Goal: Information Seeking & Learning: Check status

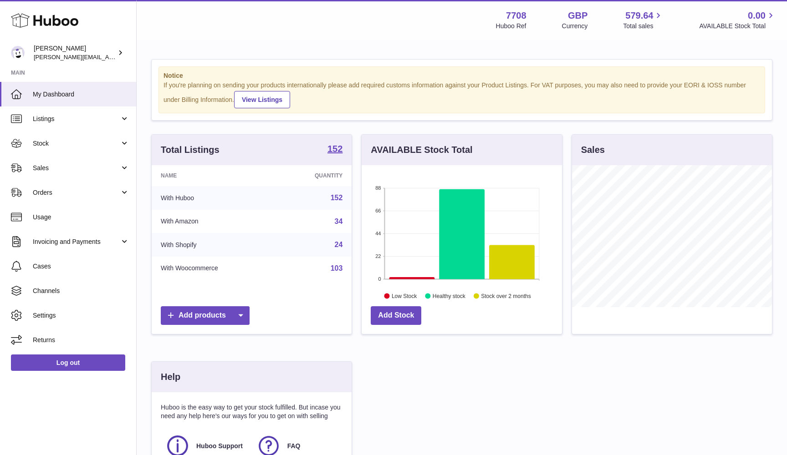
scroll to position [142, 200]
click at [74, 166] on span "Sales" at bounding box center [76, 168] width 87 height 9
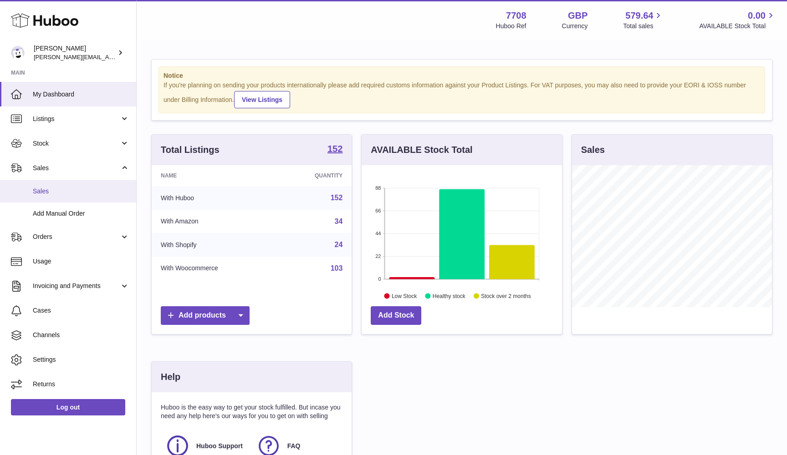
click at [66, 195] on link "Sales" at bounding box center [68, 191] width 136 height 22
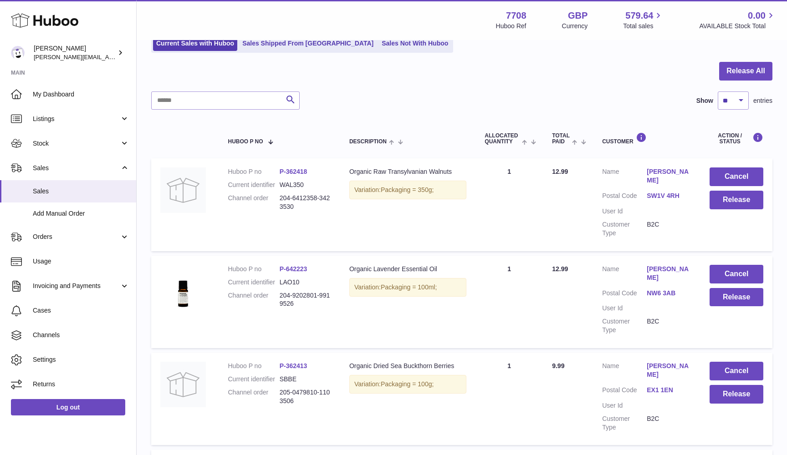
scroll to position [70, 0]
click at [746, 72] on button "Release All" at bounding box center [745, 71] width 53 height 19
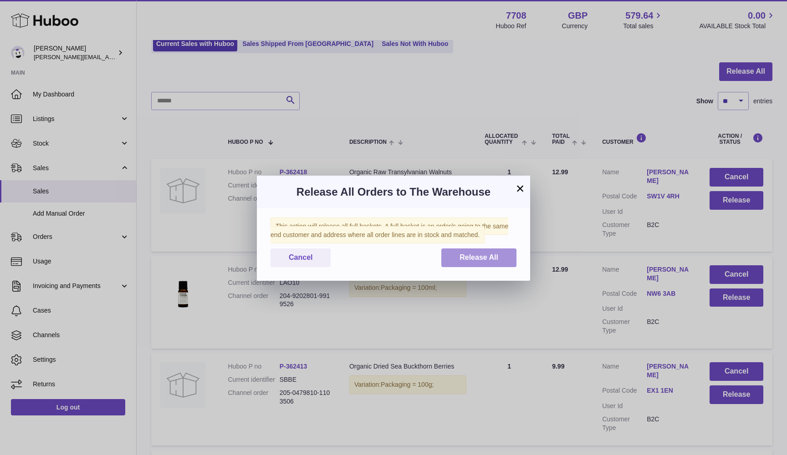
click at [464, 258] on span "Release All" at bounding box center [478, 258] width 39 height 8
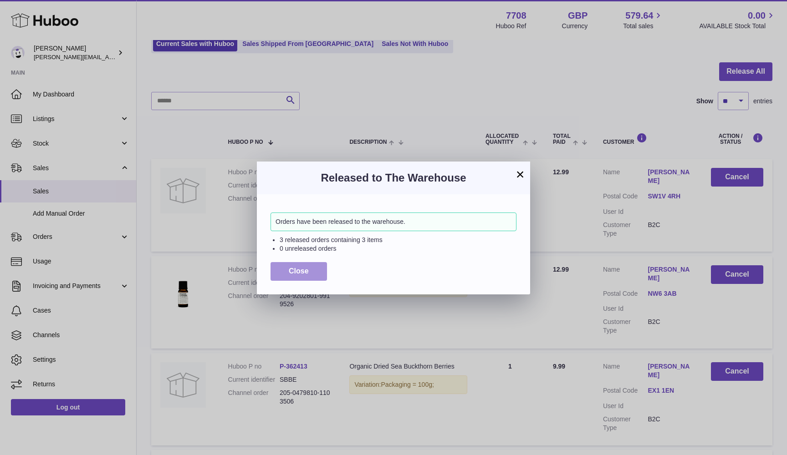
click at [295, 267] on span "Close" at bounding box center [299, 271] width 20 height 8
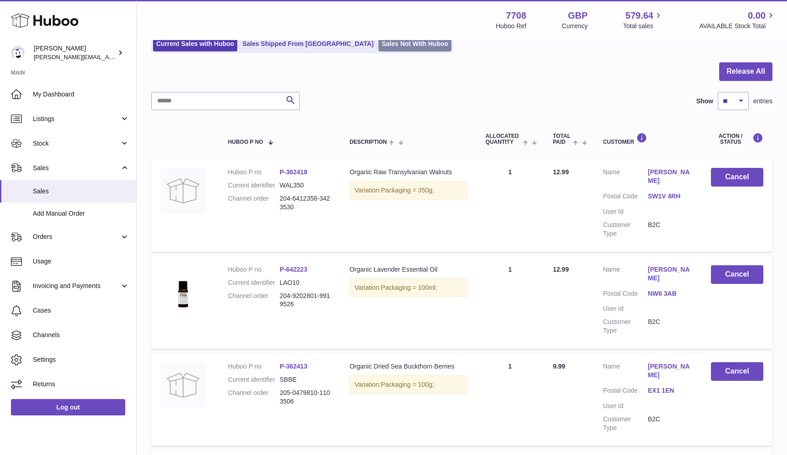
click at [390, 47] on link "Sales Not With Huboo" at bounding box center [414, 43] width 73 height 15
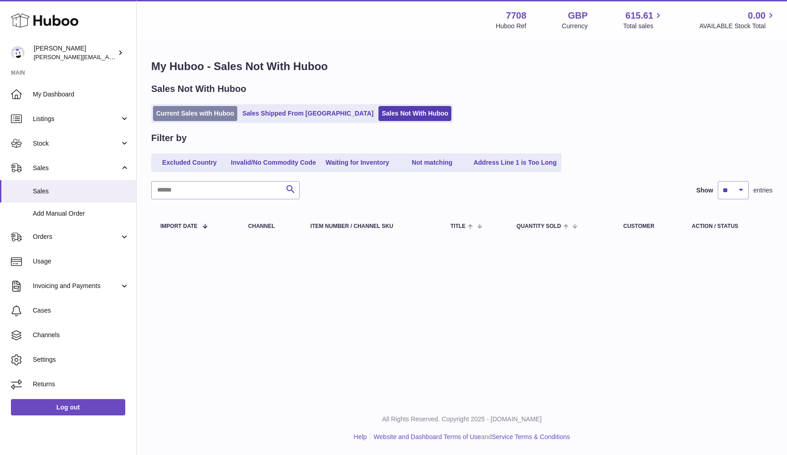
click at [199, 112] on link "Current Sales with Huboo" at bounding box center [195, 113] width 84 height 15
